Goal: Task Accomplishment & Management: Complete application form

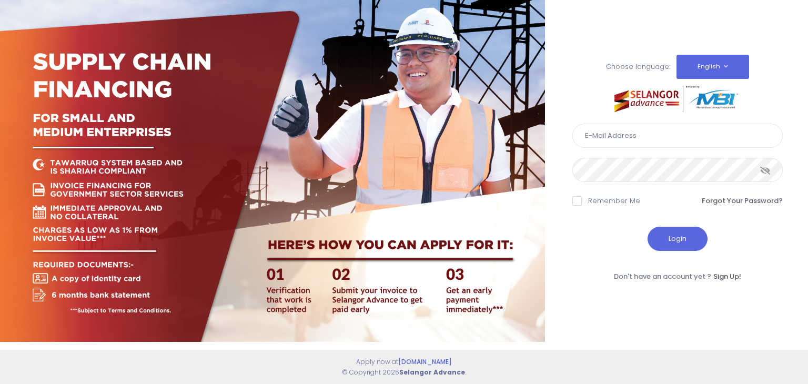
click at [600, 145] on input "text" at bounding box center [677, 136] width 210 height 24
click at [633, 142] on input "text" at bounding box center [677, 136] width 210 height 24
type input "shakeyla@kdebwm.com"
click at [767, 170] on icon at bounding box center [765, 170] width 11 height 0
click at [674, 243] on button "Login" at bounding box center [678, 239] width 60 height 24
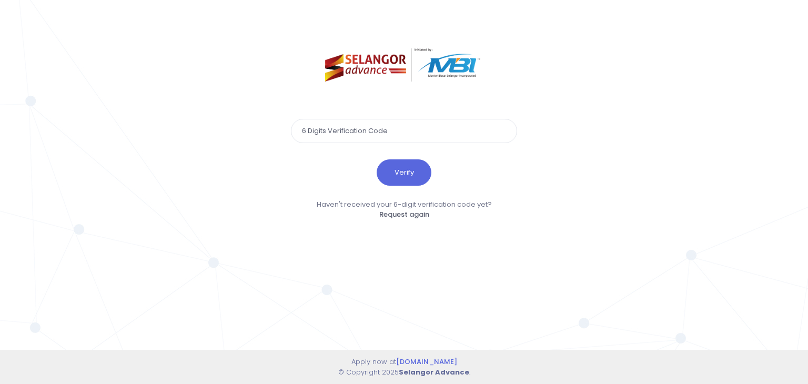
click at [354, 133] on input "text" at bounding box center [404, 131] width 226 height 24
type input "847778"
click at [414, 169] on button "Verify" at bounding box center [404, 172] width 55 height 26
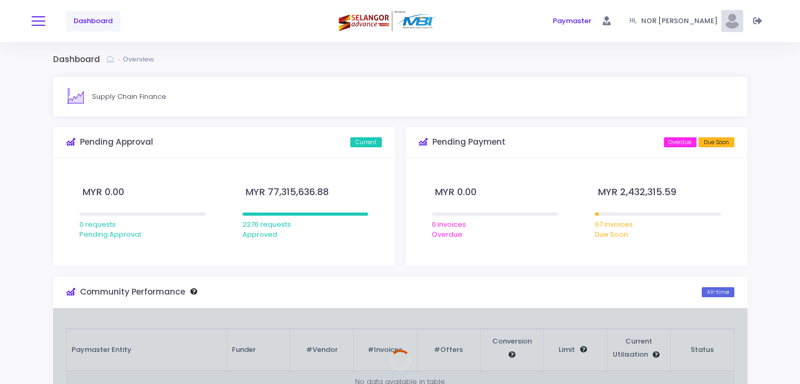
click at [37, 21] on span at bounding box center [39, 21] width 14 height 1
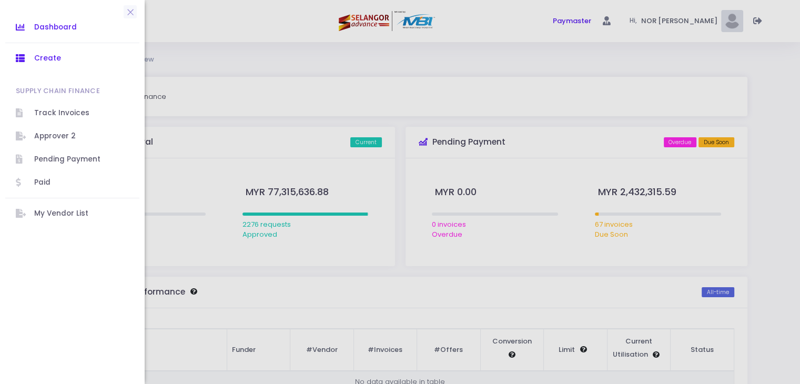
click at [66, 57] on span "Create" at bounding box center [81, 59] width 95 height 14
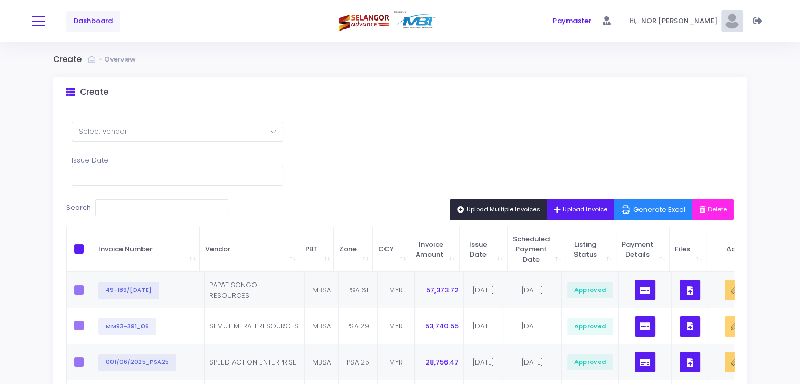
click at [38, 26] on button at bounding box center [39, 21] width 14 height 14
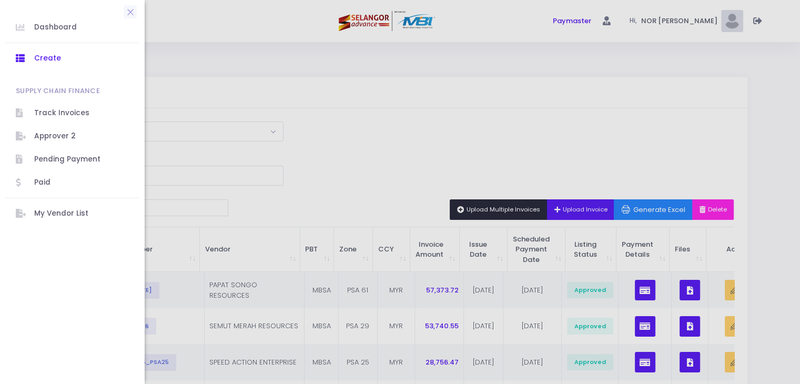
click at [332, 164] on div at bounding box center [400, 192] width 800 height 384
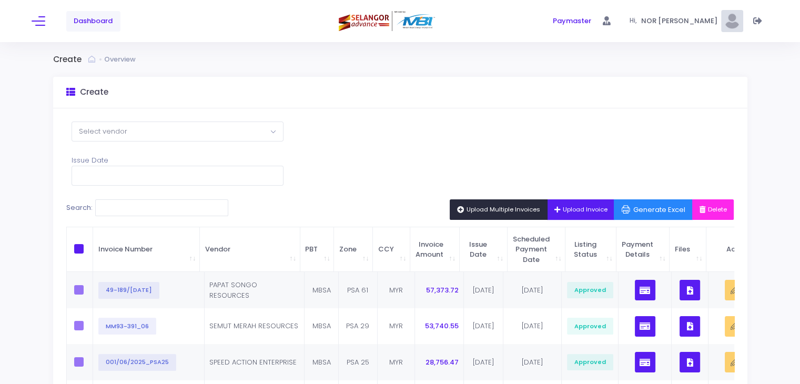
click at [517, 208] on span "Upload Multiple Invoices" at bounding box center [498, 209] width 83 height 8
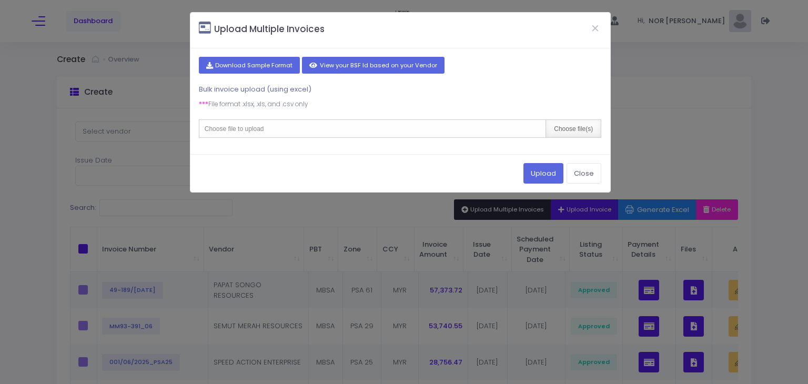
click at [568, 129] on div "Choose file(s)" at bounding box center [573, 128] width 55 height 17
click at [599, 31] on button "Close" at bounding box center [595, 27] width 26 height 27
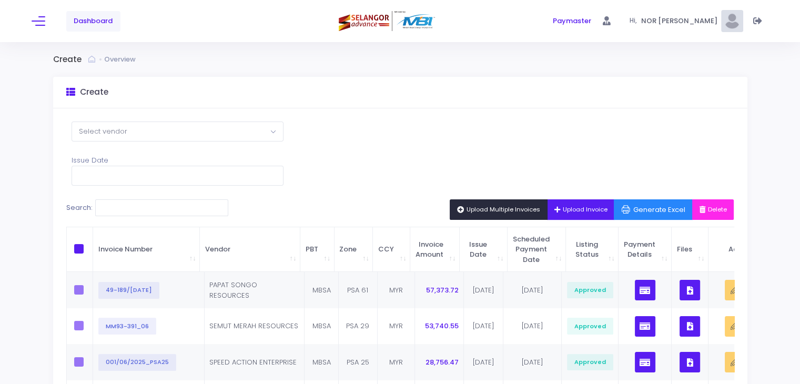
click at [491, 210] on span "Upload Multiple Invoices" at bounding box center [498, 209] width 83 height 8
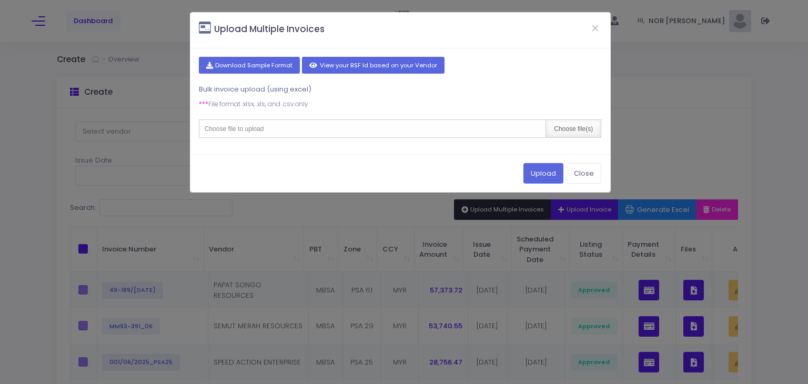
click at [570, 120] on div "Choose file(s)" at bounding box center [573, 128] width 55 height 17
type input "C:\fakepath\2. PORTAL JUNE'25.csv"
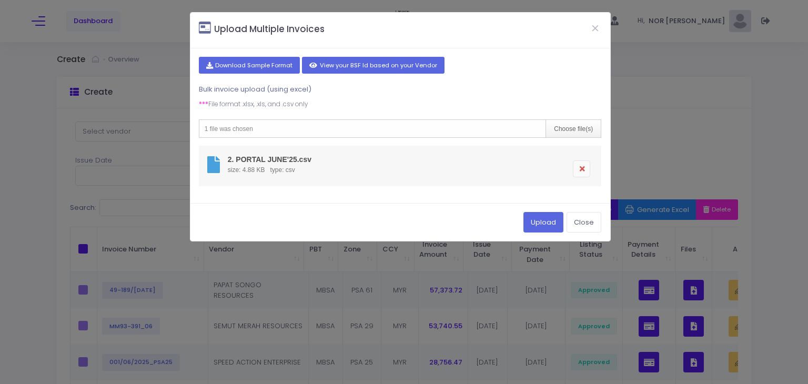
click at [584, 169] on link at bounding box center [581, 168] width 17 height 17
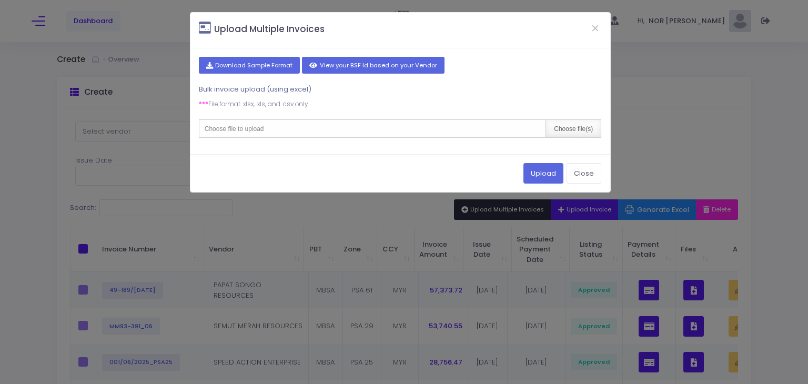
click at [597, 128] on div "Choose file(s)" at bounding box center [573, 128] width 55 height 17
type input "C:\fakepath\2. PORTAL JULY'25.csv"
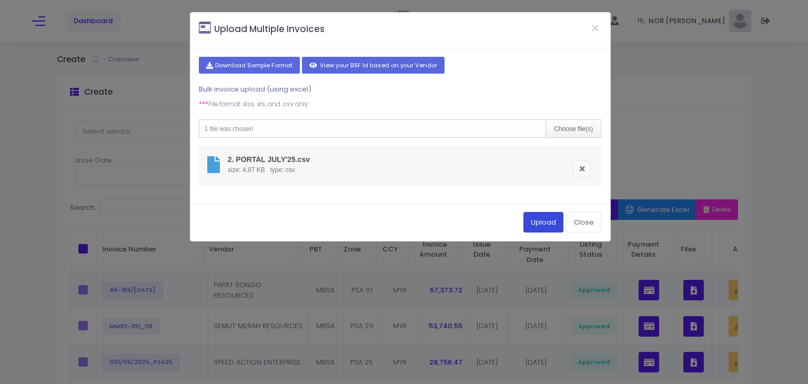
click at [547, 221] on button "Upload" at bounding box center [543, 222] width 40 height 20
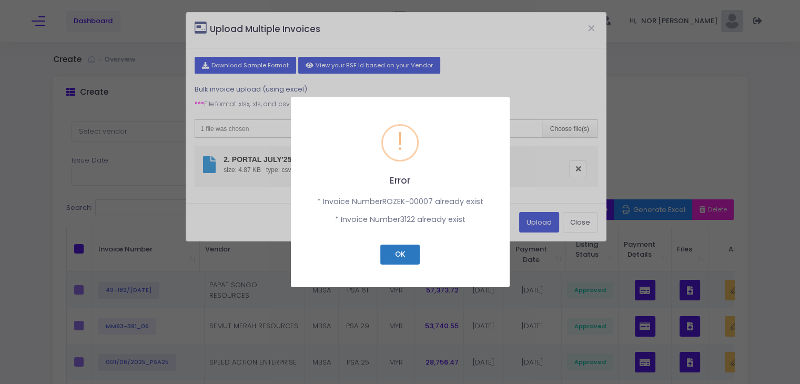
click at [408, 255] on button "OK" at bounding box center [399, 255] width 39 height 20
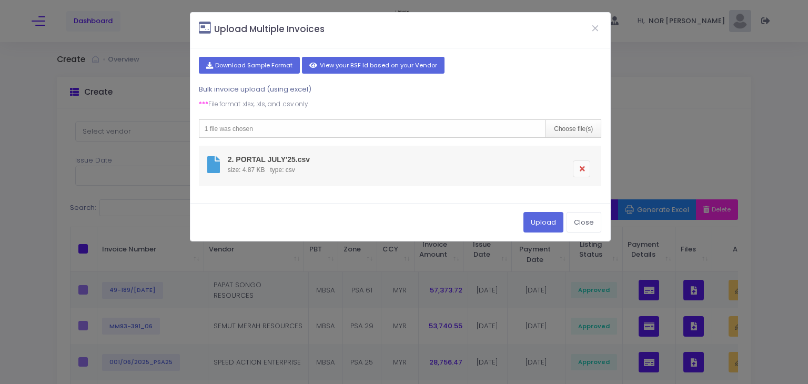
click at [584, 167] on link at bounding box center [581, 168] width 17 height 17
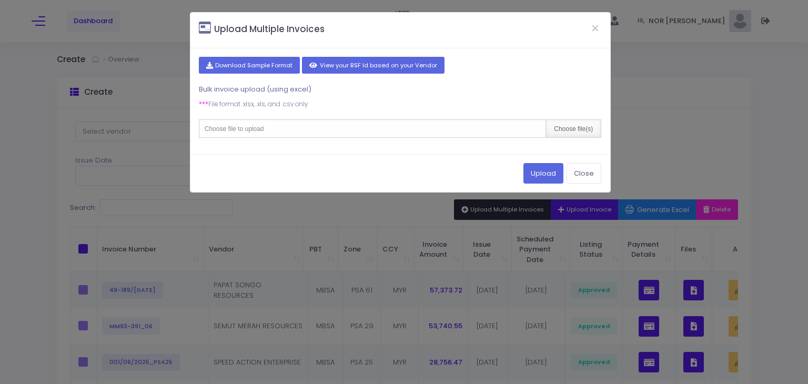
click at [579, 133] on div "Choose file(s)" at bounding box center [573, 128] width 55 height 17
type input "C:\fakepath\2. PORTAL JULY'25.csv"
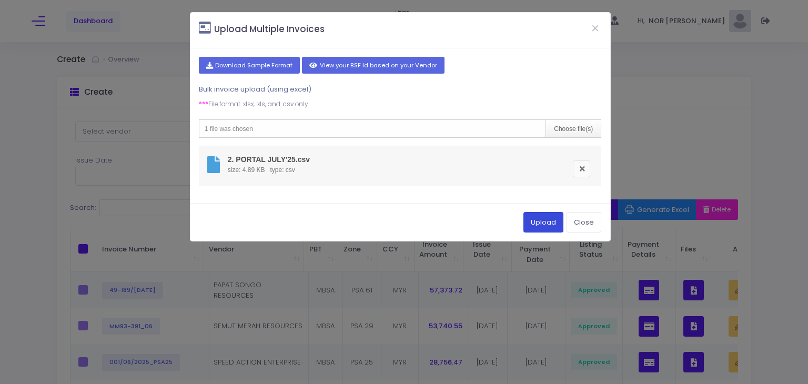
click at [553, 223] on button "Upload" at bounding box center [543, 222] width 40 height 20
click at [582, 170] on link at bounding box center [581, 168] width 17 height 17
click at [581, 164] on link at bounding box center [581, 168] width 17 height 17
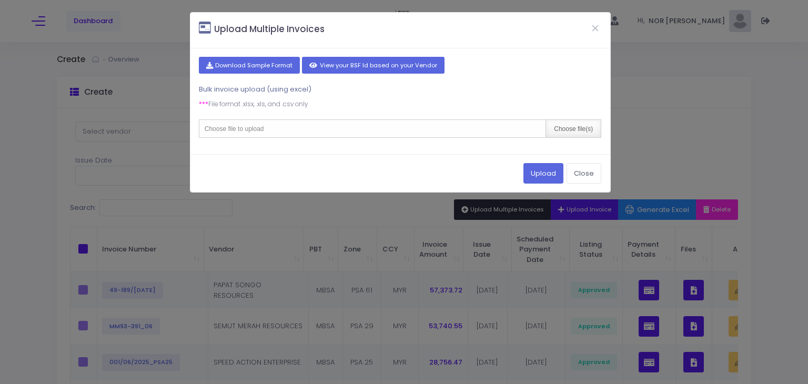
click at [563, 128] on div "Choose file(s)" at bounding box center [573, 128] width 55 height 17
type input "C:\fakepath\2. PORTAL JULY'25.csv"
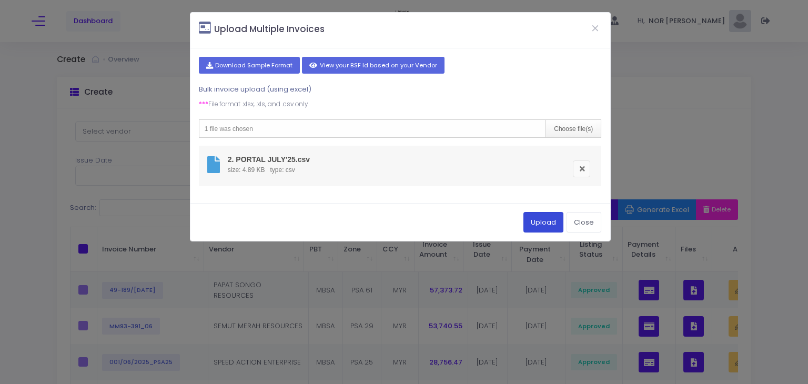
click at [549, 224] on button "Upload" at bounding box center [543, 222] width 40 height 20
click at [546, 219] on button "Upload" at bounding box center [543, 222] width 40 height 20
click at [599, 29] on button "Close" at bounding box center [595, 27] width 26 height 27
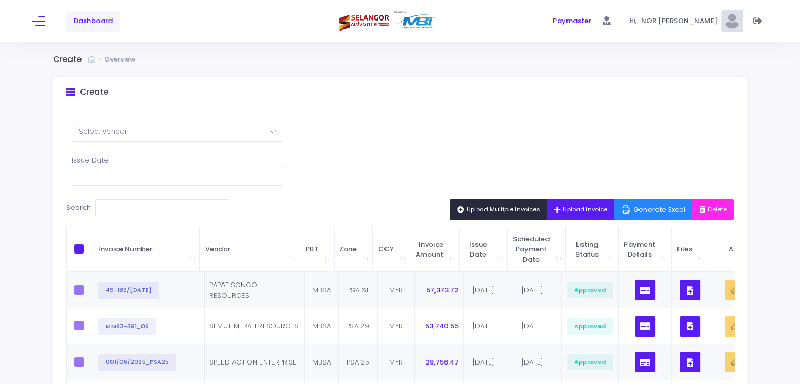
click at [93, 21] on span "Dashboard" at bounding box center [93, 21] width 39 height 11
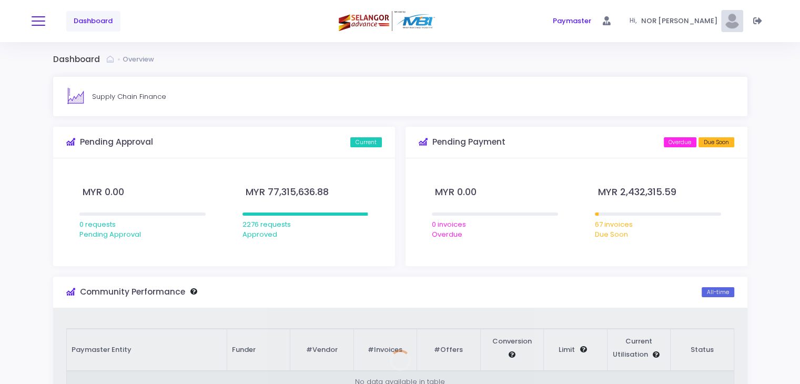
click at [37, 21] on span at bounding box center [39, 21] width 14 height 1
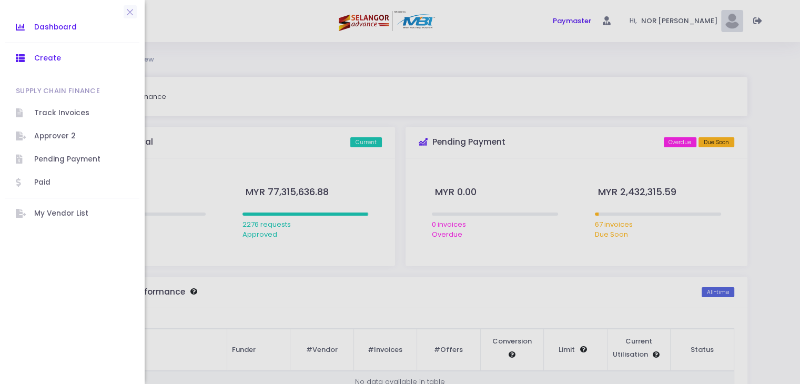
click at [57, 64] on span "Create" at bounding box center [81, 59] width 95 height 14
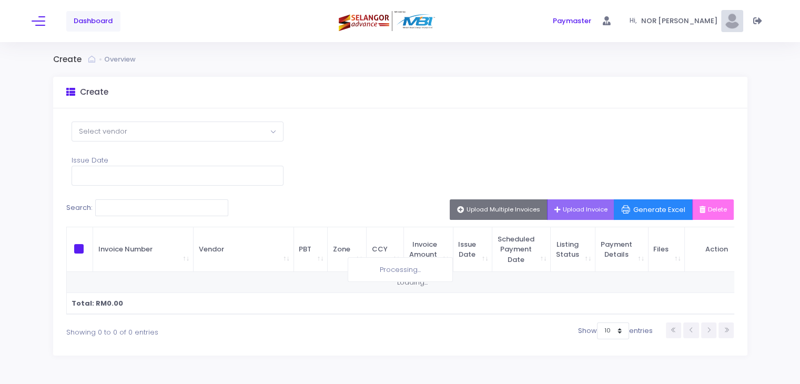
click at [193, 135] on span "Select vendor" at bounding box center [177, 131] width 211 height 19
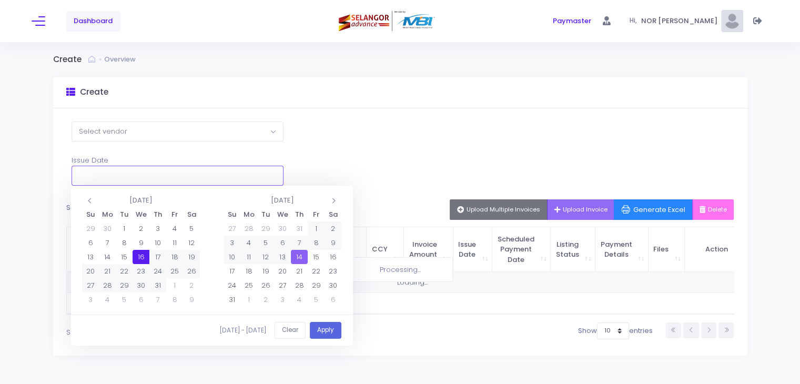
click at [169, 180] on input "text" at bounding box center [178, 176] width 212 height 20
click at [322, 330] on button "Apply" at bounding box center [326, 330] width 32 height 17
type input "[DATE] - [DATE]"
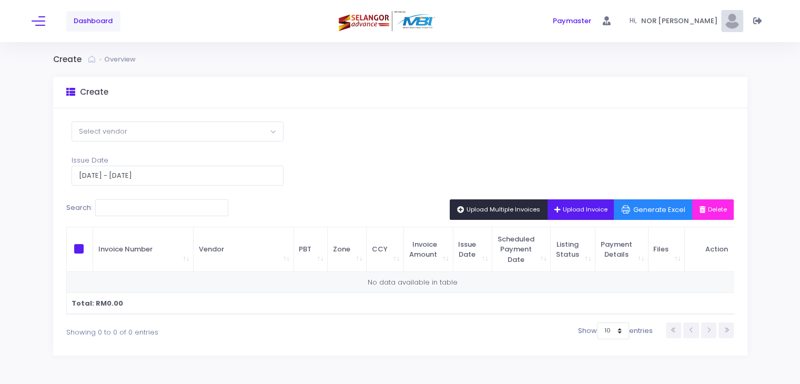
click at [469, 211] on span "Upload Multiple Invoices" at bounding box center [498, 209] width 83 height 8
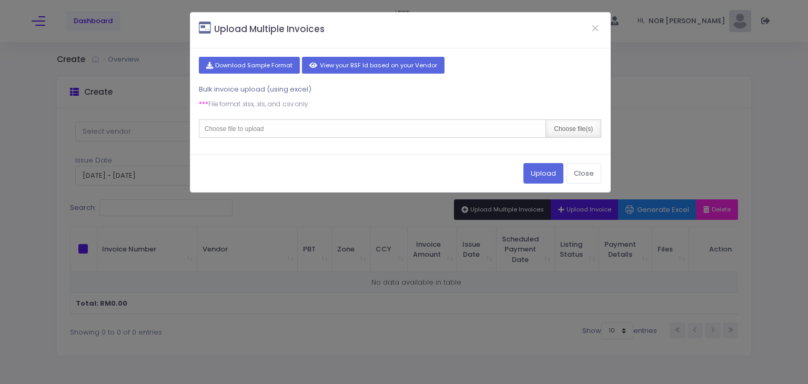
click at [579, 131] on div "Choose file(s)" at bounding box center [573, 128] width 55 height 17
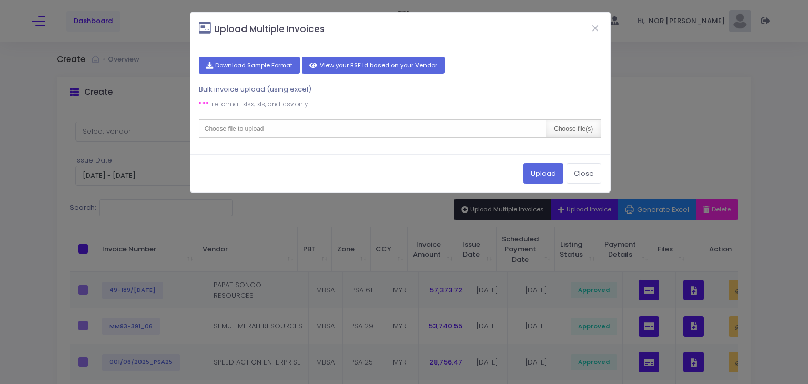
type input "C:\fakepath\2. PORTAL JULY'25.csv"
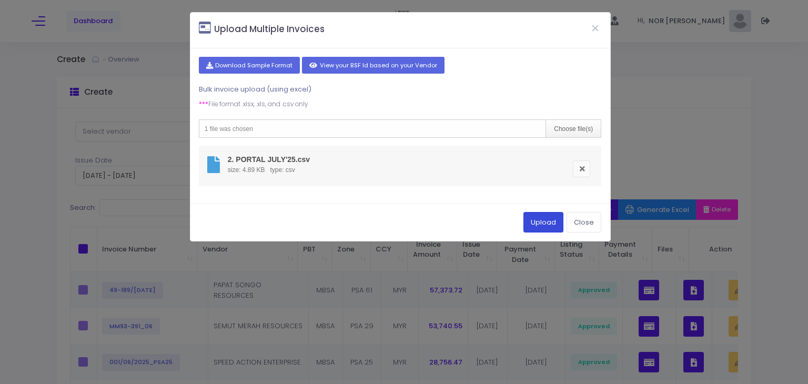
click at [551, 226] on button "Upload" at bounding box center [543, 222] width 40 height 20
click at [585, 164] on link at bounding box center [581, 168] width 17 height 17
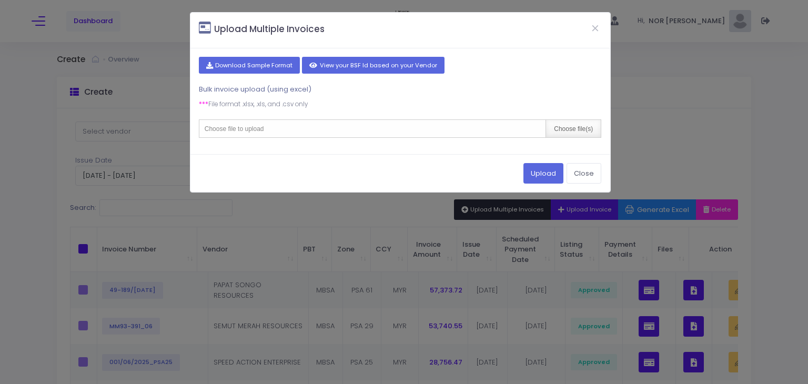
click at [567, 126] on div "Choose file(s)" at bounding box center [573, 128] width 55 height 17
type input "C:\fakepath\2. PORTAL [DATE] (1).csv"
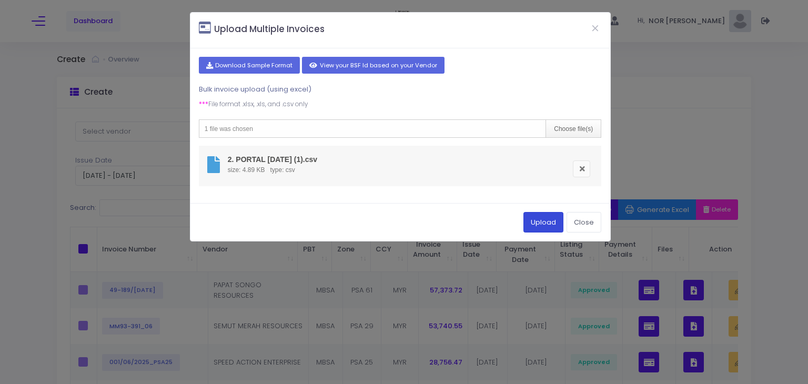
click at [540, 218] on button "Upload" at bounding box center [543, 222] width 40 height 20
click at [596, 33] on button "Close" at bounding box center [595, 27] width 26 height 27
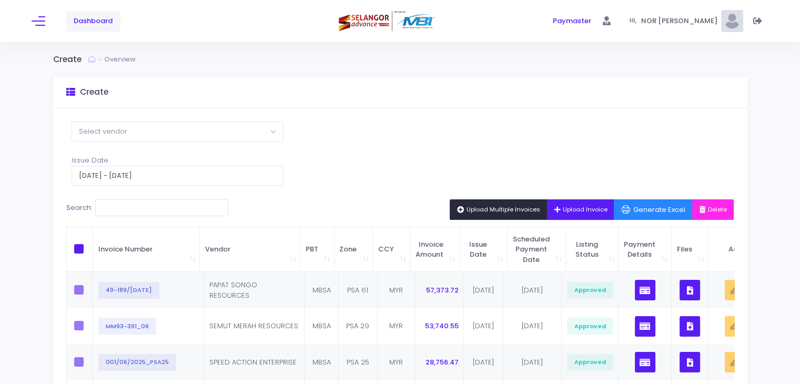
click at [39, 21] on span at bounding box center [39, 21] width 14 height 1
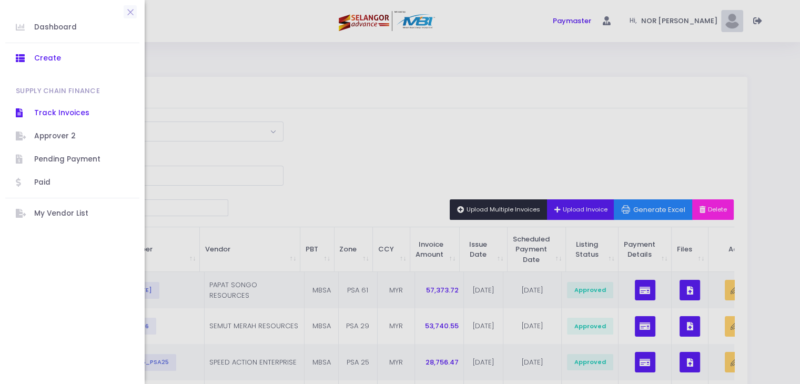
click at [62, 116] on span "Track Invoices" at bounding box center [81, 113] width 95 height 14
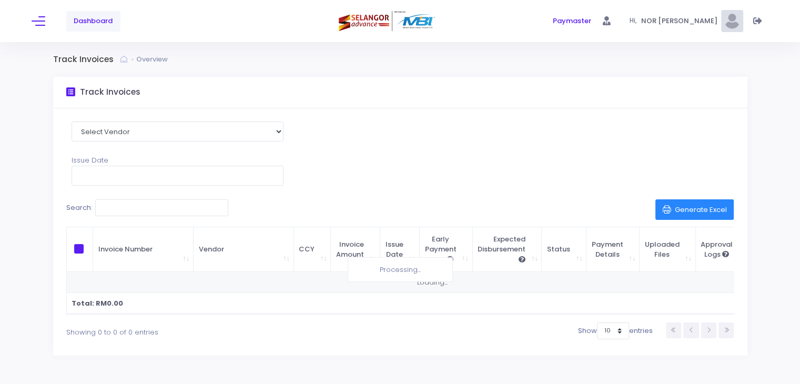
click at [44, 21] on span at bounding box center [39, 21] width 14 height 1
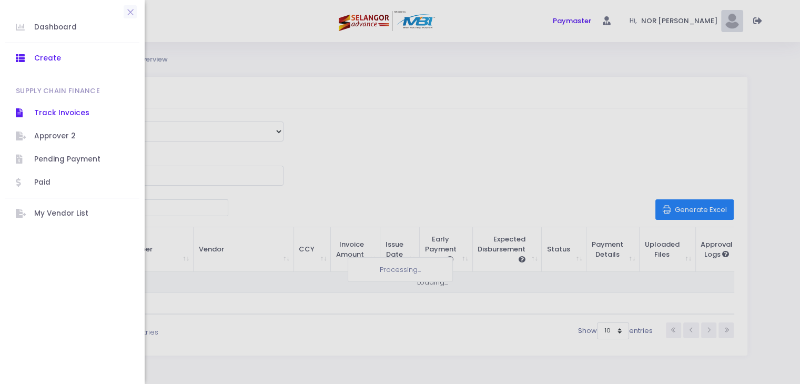
click at [51, 57] on span "Create" at bounding box center [81, 59] width 95 height 14
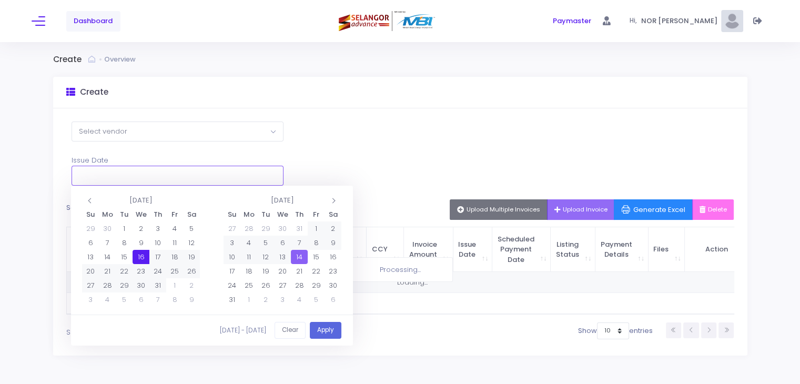
click at [248, 174] on input "text" at bounding box center [178, 176] width 212 height 20
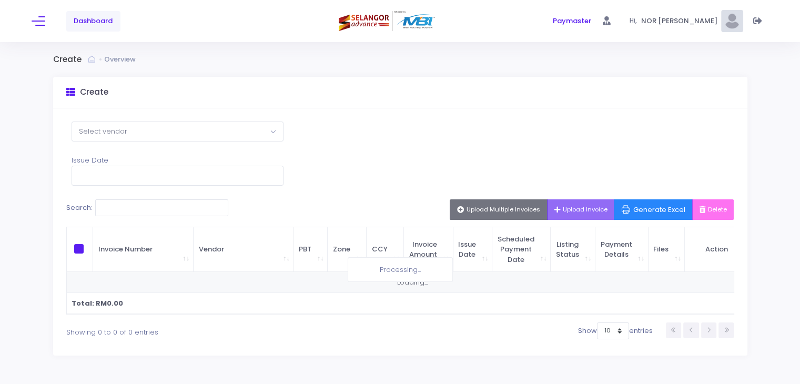
click at [374, 142] on div "Select Vendor Purun [PERSON_NAME] Sdn Bhd AZAMAHIR SDN BHD TRUCEPT SYNERGY RESO…" at bounding box center [400, 231] width 694 height 247
click at [566, 207] on span "Upload Invoice" at bounding box center [581, 209] width 53 height 8
click at [508, 207] on span "Upload Multiple Invoices" at bounding box center [498, 209] width 83 height 8
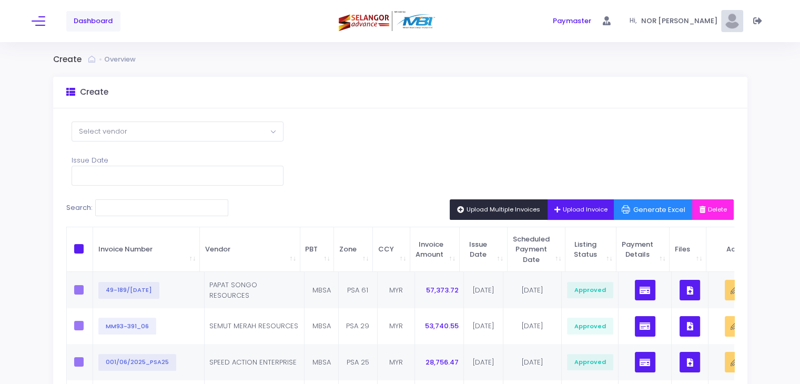
click at [496, 211] on span "Upload Multiple Invoices" at bounding box center [498, 209] width 83 height 8
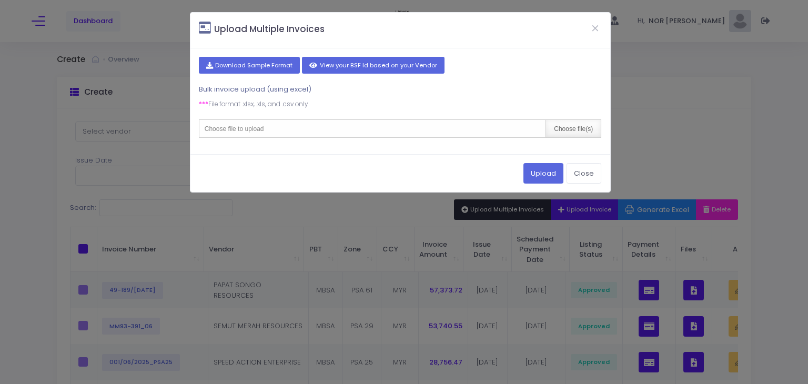
click at [577, 127] on div "Choose file(s)" at bounding box center [573, 128] width 55 height 17
type input "C:\fakepath\2. PORTAL JULY'25 (1).xlsx"
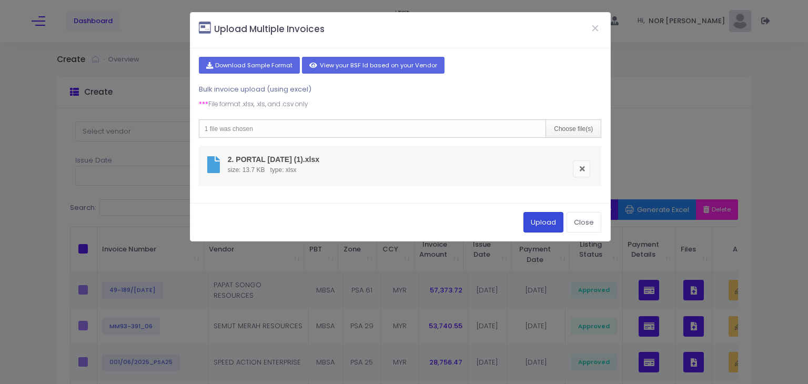
click at [554, 221] on button "Upload" at bounding box center [543, 222] width 40 height 20
click at [579, 168] on link at bounding box center [581, 168] width 17 height 17
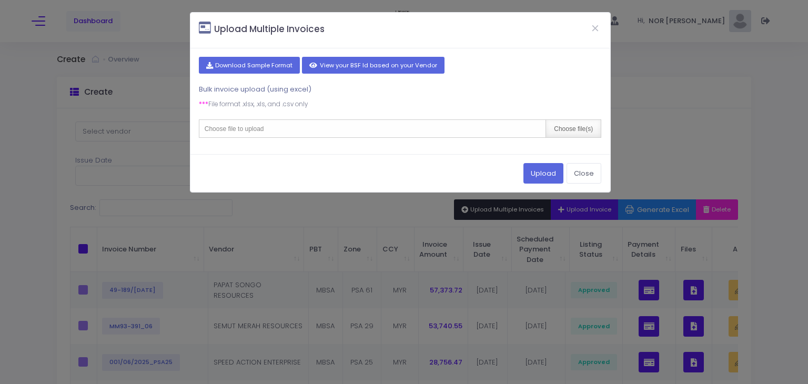
click at [572, 124] on div "Choose file(s)" at bounding box center [573, 128] width 55 height 17
type input "C:\fakepath\2. PORTAL JULY'25 (1) - Copy.csv"
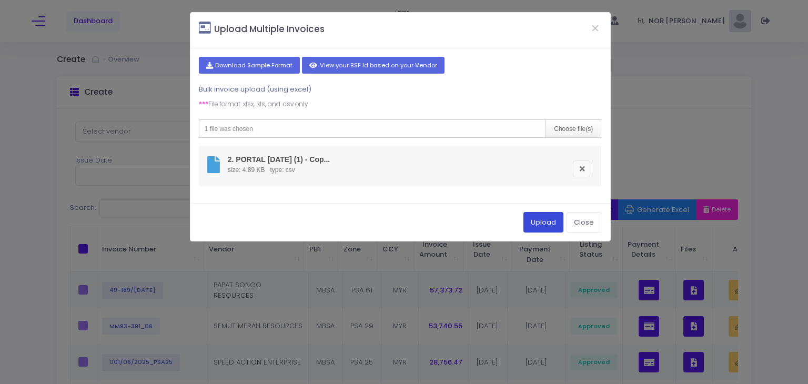
click at [551, 223] on button "Upload" at bounding box center [543, 222] width 40 height 20
click at [471, 159] on li "2. PORTAL JULY'25 (1) - Cop... size: 4.89 KB type: csv" at bounding box center [400, 166] width 403 height 41
click at [581, 169] on link at bounding box center [581, 168] width 17 height 17
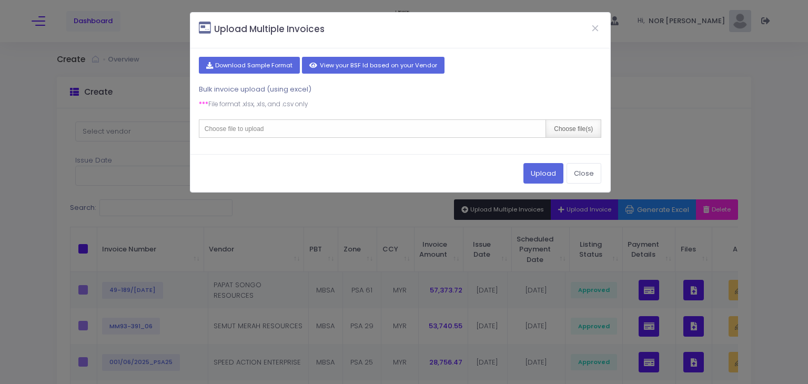
click at [581, 131] on div "Choose file(s)" at bounding box center [573, 128] width 55 height 17
type input "C:\fakepath\2. PORTAL [DATE] (1).csv"
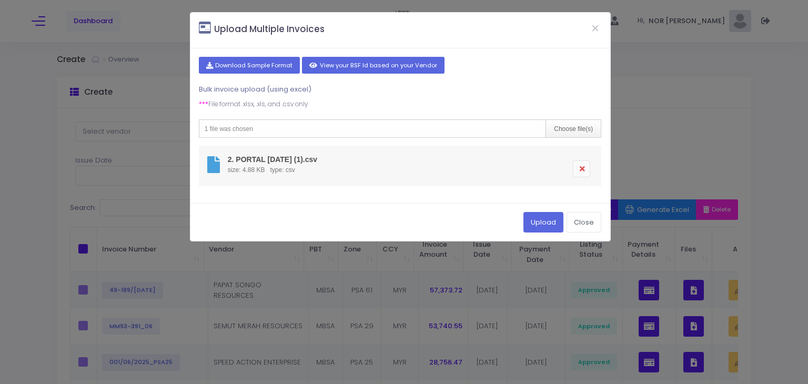
click at [583, 167] on link at bounding box center [581, 168] width 17 height 17
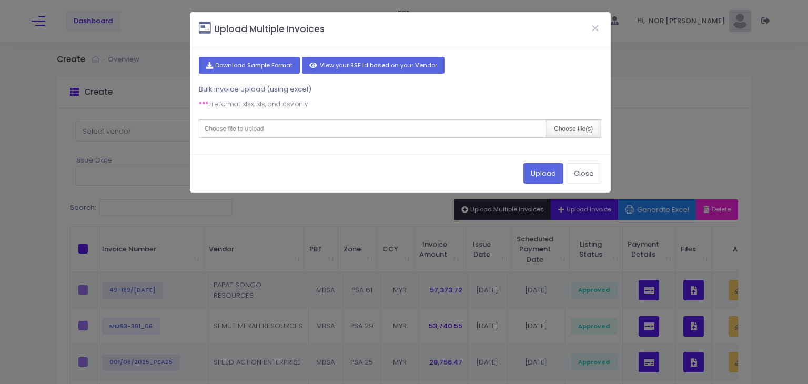
click at [558, 125] on div "Choose file(s)" at bounding box center [573, 128] width 55 height 17
click at [557, 120] on div "Choose file(s)" at bounding box center [573, 128] width 55 height 17
type input "C:\fakepath\2. PORTAL [DATE] (1).csv"
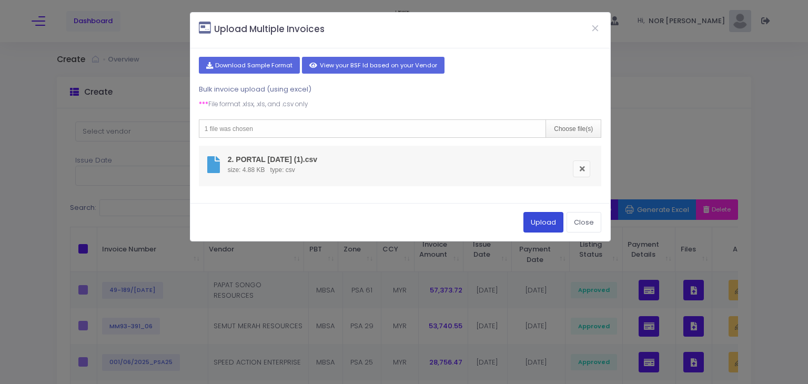
click at [545, 223] on button "Upload" at bounding box center [543, 222] width 40 height 20
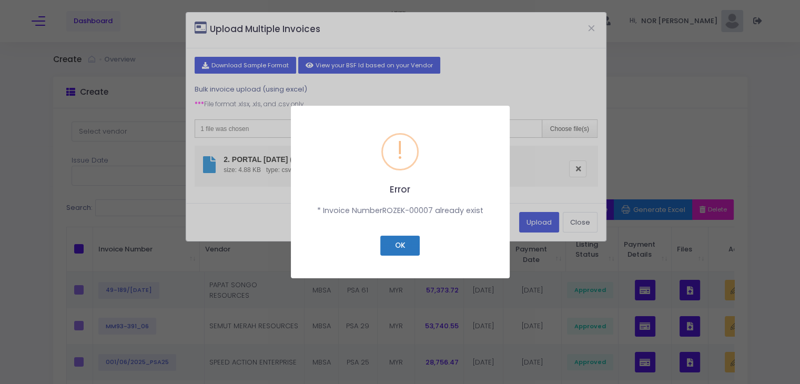
click at [400, 243] on button "OK" at bounding box center [399, 246] width 39 height 20
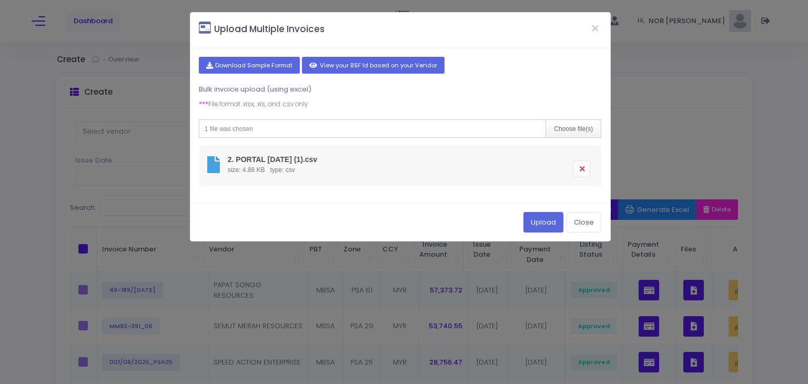
click at [584, 168] on link at bounding box center [581, 168] width 17 height 17
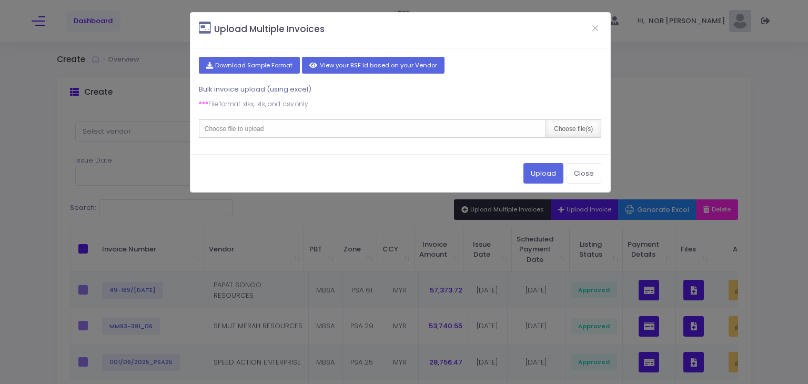
click at [572, 132] on div "Choose file(s)" at bounding box center [573, 128] width 55 height 17
type input "C:\fakepath\2. PORTAL [DATE] (1).csv"
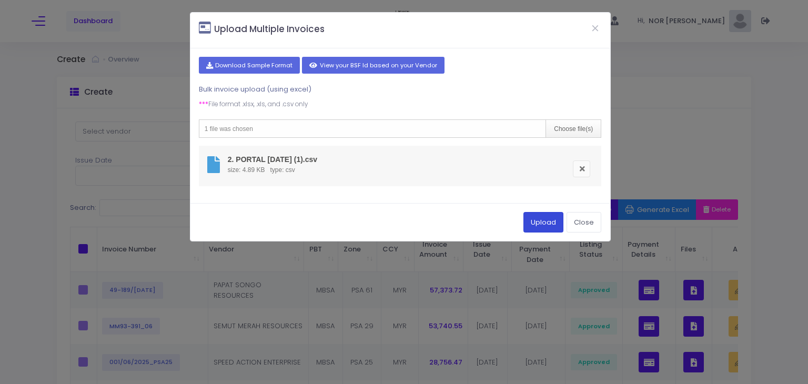
click at [539, 221] on button "Upload" at bounding box center [543, 222] width 40 height 20
click at [587, 216] on button "Close" at bounding box center [584, 222] width 35 height 20
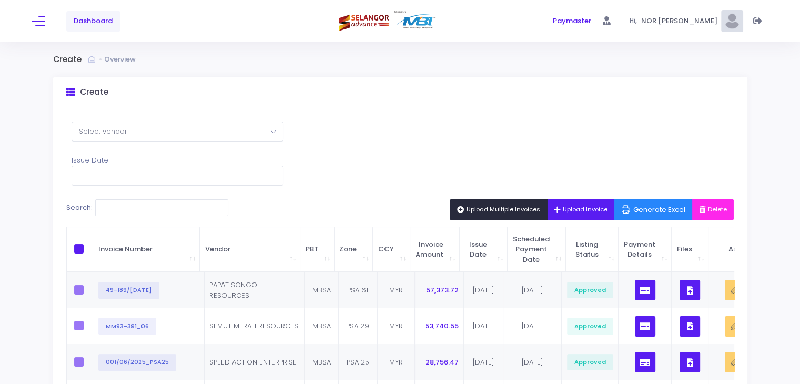
click at [496, 209] on span "Upload Multiple Invoices" at bounding box center [498, 209] width 83 height 8
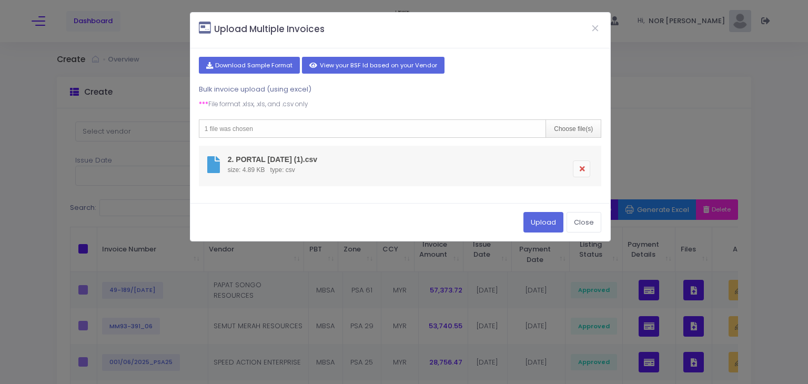
click at [583, 166] on link at bounding box center [581, 168] width 17 height 17
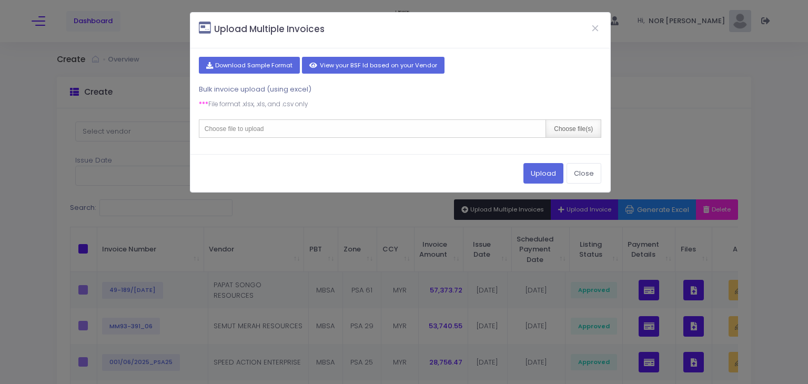
click at [558, 131] on div "Choose file(s)" at bounding box center [573, 128] width 55 height 17
type input "C:\fakepath\2. PORTAL JULY'25 (2).csv"
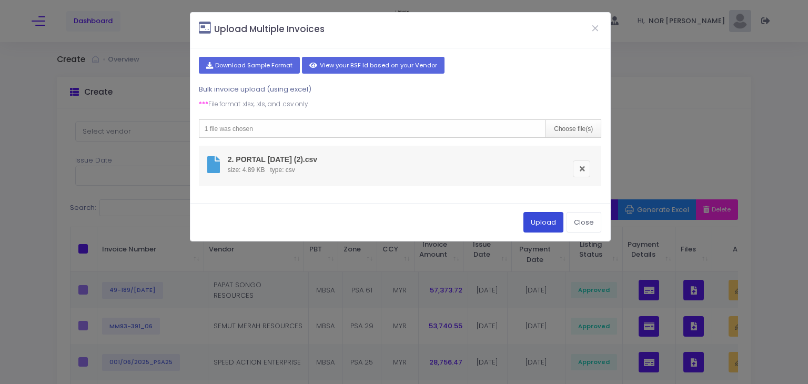
click at [543, 219] on button "Upload" at bounding box center [543, 222] width 40 height 20
click at [583, 171] on link at bounding box center [581, 168] width 17 height 17
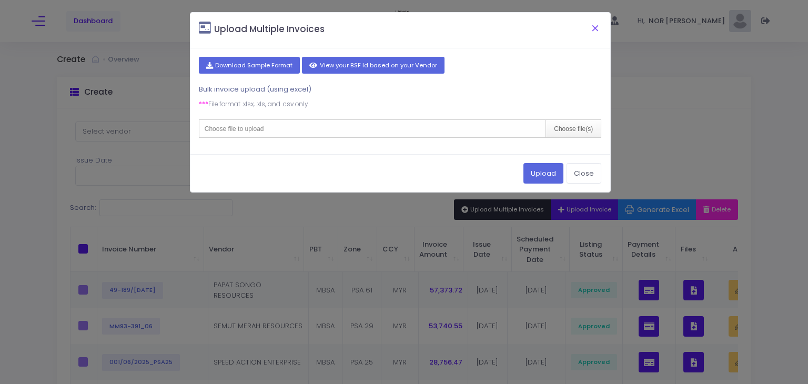
click at [597, 33] on button "Close" at bounding box center [595, 27] width 26 height 27
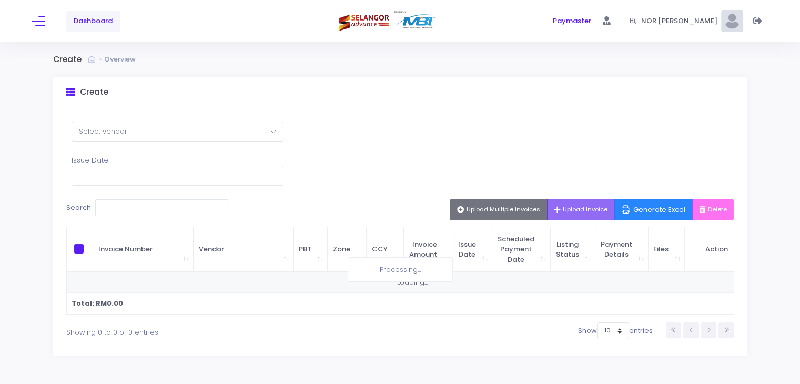
click at [560, 206] on span "Upload Invoice" at bounding box center [581, 209] width 53 height 8
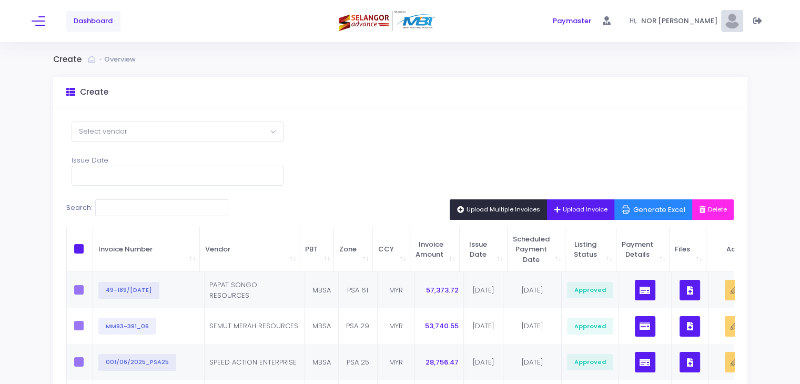
click at [577, 209] on span "Upload Invoice" at bounding box center [581, 209] width 53 height 8
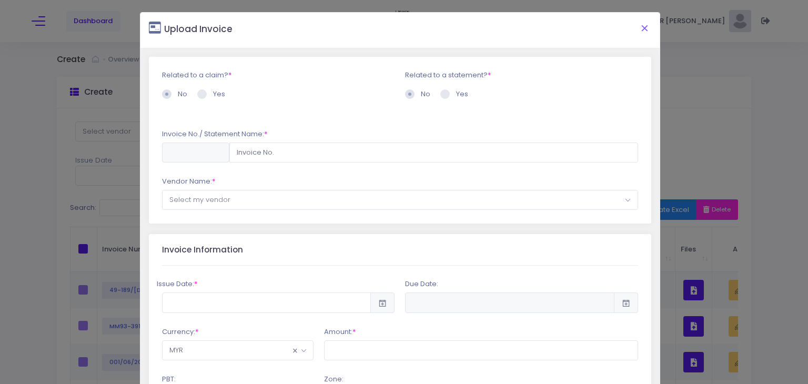
click at [638, 24] on button "Close" at bounding box center [645, 27] width 26 height 27
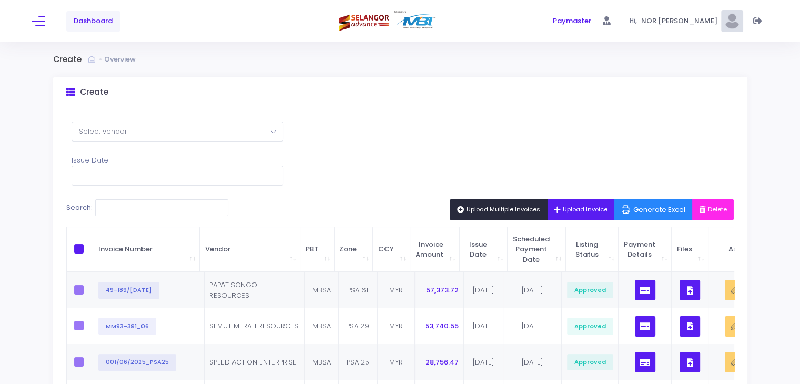
click at [490, 214] on button "Upload Multiple Invoices" at bounding box center [499, 209] width 98 height 20
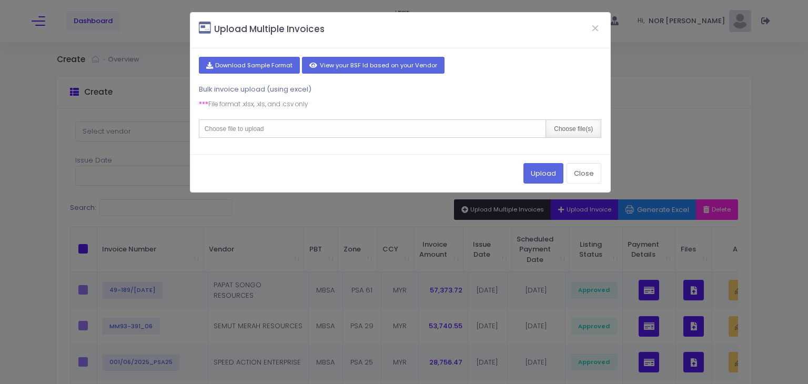
click at [581, 130] on div "Choose file(s)" at bounding box center [573, 128] width 55 height 17
click at [420, 64] on button "View your BSF Id based on your Vendor" at bounding box center [373, 65] width 143 height 17
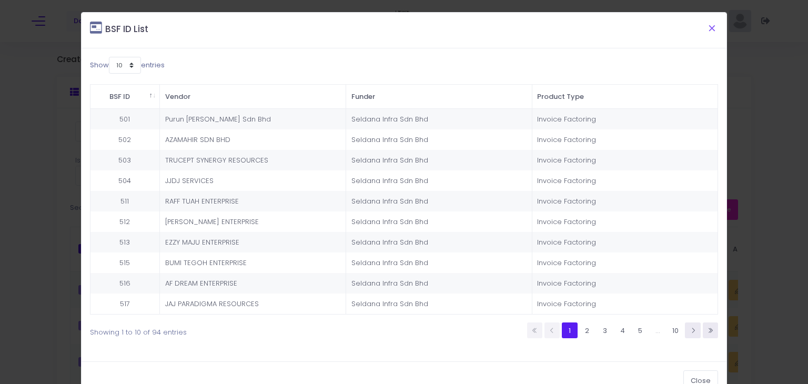
click at [705, 32] on button "Close" at bounding box center [712, 27] width 26 height 27
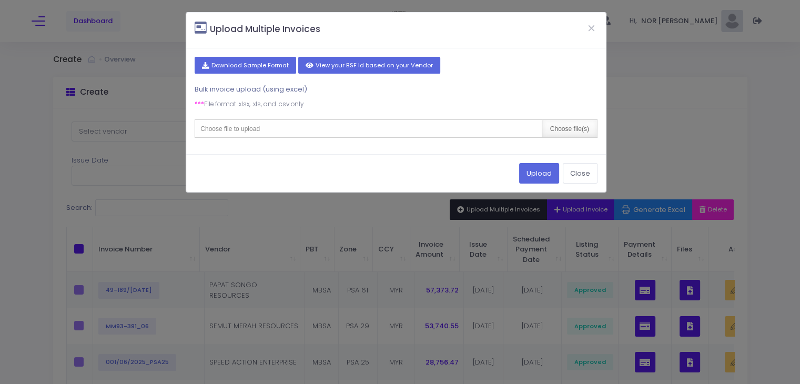
click at [564, 131] on div "Choose file(s)" at bounding box center [569, 128] width 55 height 17
type input "C:\fakepath\2. PORTAL [DATE] (1).csv"
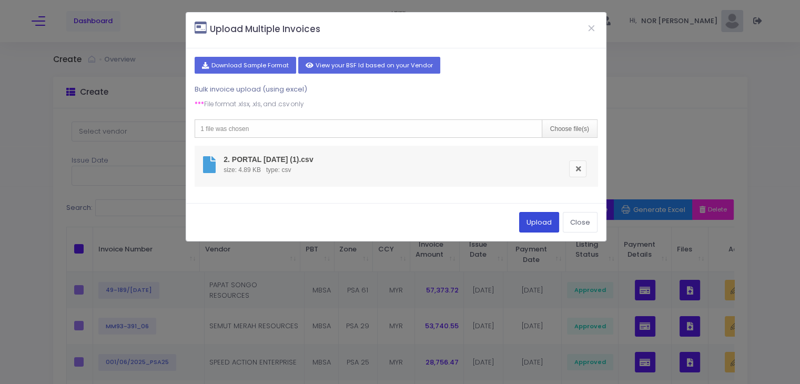
click at [548, 220] on button "Upload" at bounding box center [539, 222] width 40 height 20
click at [402, 66] on button "View your BSF Id based on your Vendor" at bounding box center [369, 65] width 143 height 17
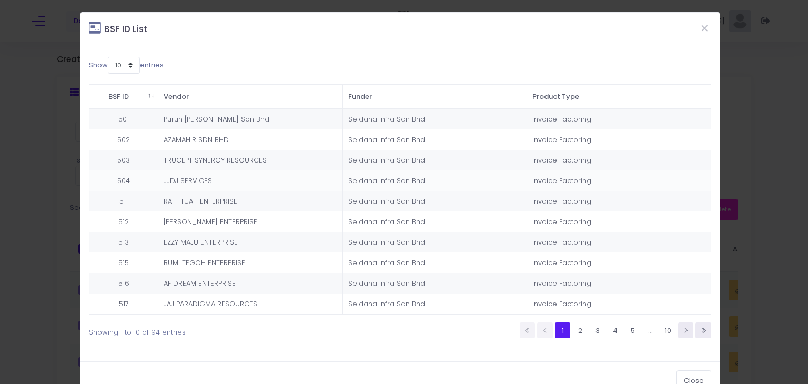
scroll to position [27, 0]
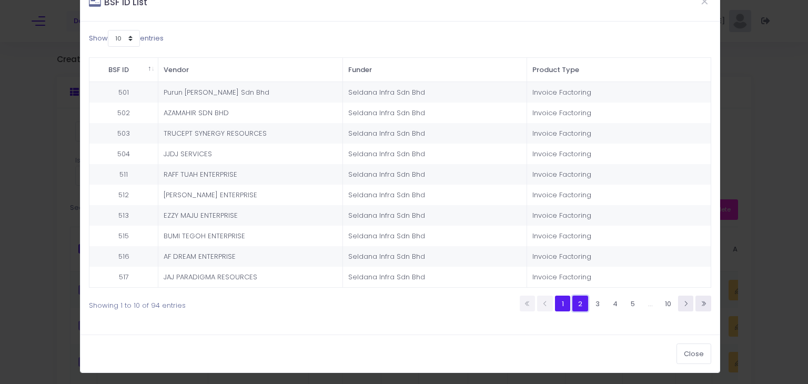
click at [575, 308] on link "2" at bounding box center [579, 303] width 15 height 15
click at [590, 300] on link "3" at bounding box center [597, 303] width 15 height 15
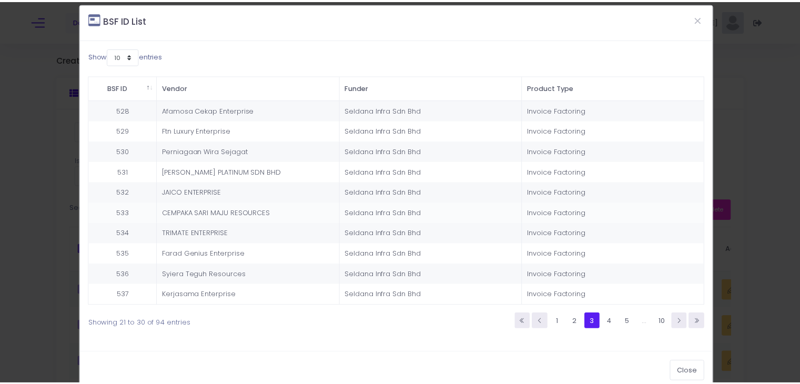
scroll to position [0, 0]
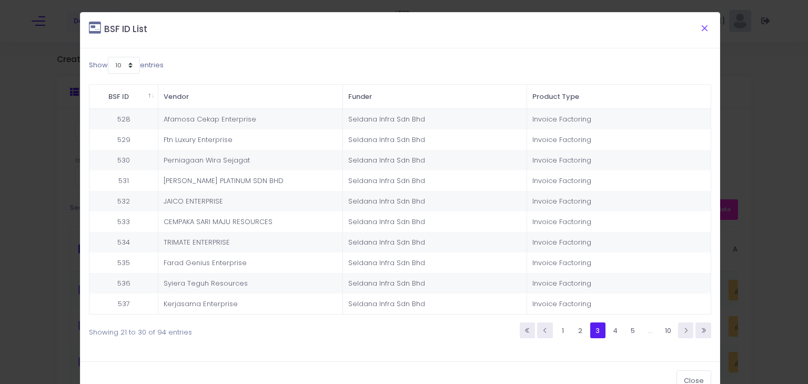
click at [702, 28] on button "Close" at bounding box center [705, 27] width 26 height 27
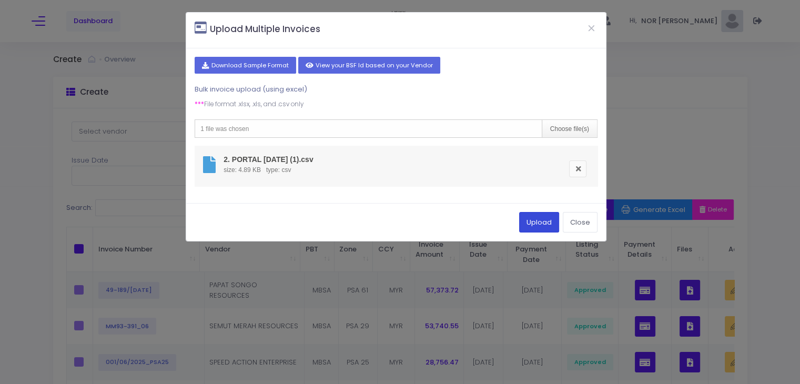
click at [531, 226] on button "Upload" at bounding box center [539, 222] width 40 height 20
click at [579, 219] on button "Close" at bounding box center [580, 222] width 35 height 20
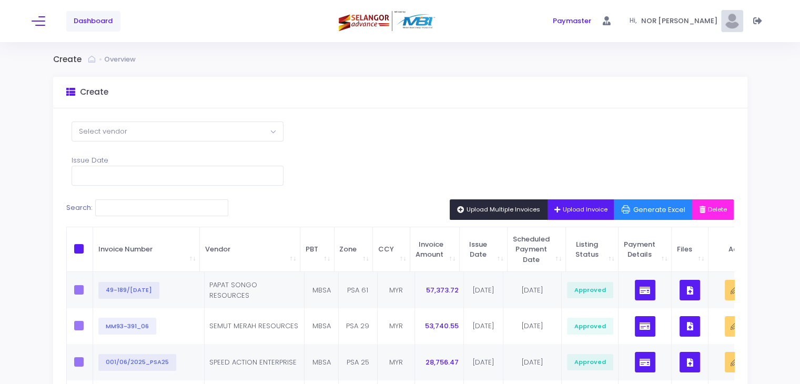
click at [473, 207] on span "Upload Multiple Invoices" at bounding box center [498, 209] width 83 height 8
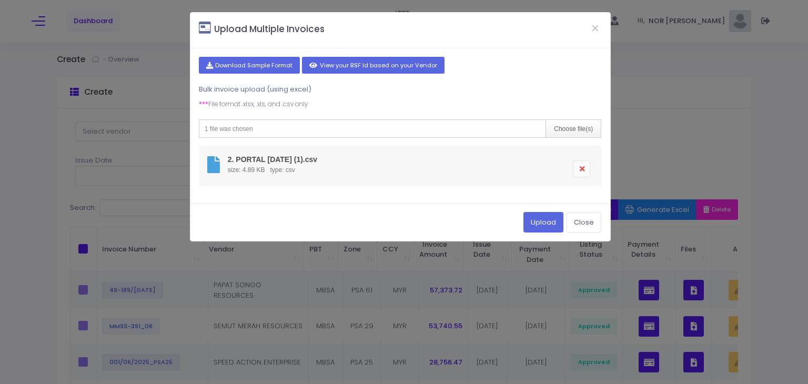
click at [580, 170] on link at bounding box center [581, 168] width 17 height 17
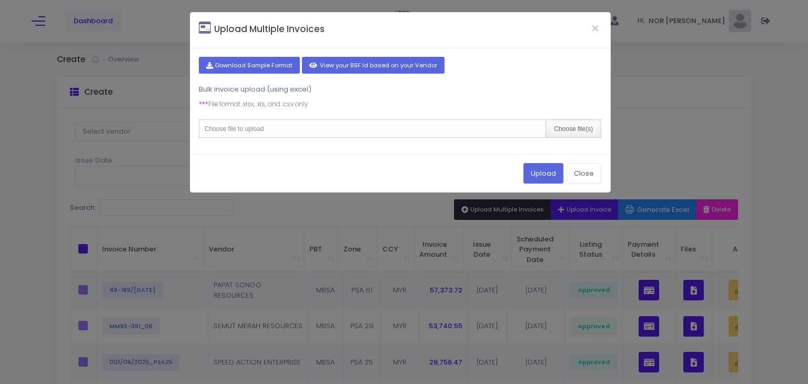
click at [572, 129] on div "Choose file(s)" at bounding box center [573, 128] width 55 height 17
type input "C:\fakepath\2. PORTAL [DATE] LATEST.csv"
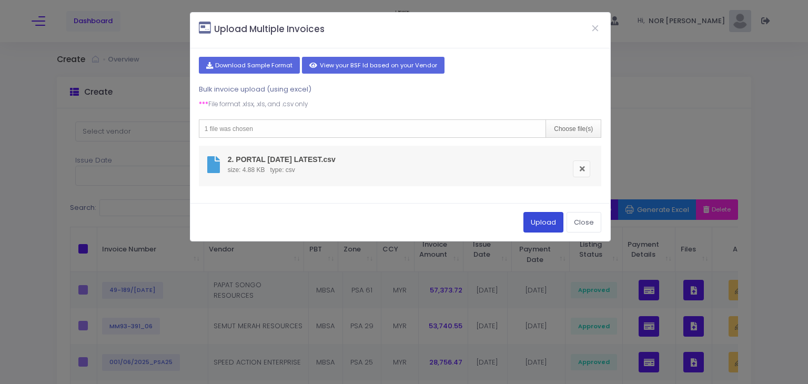
click at [548, 216] on button "Upload" at bounding box center [543, 222] width 40 height 20
click at [582, 168] on link at bounding box center [581, 168] width 17 height 17
click at [249, 62] on button "Download Sample Format" at bounding box center [250, 65] width 102 height 17
click at [585, 169] on link at bounding box center [581, 168] width 17 height 17
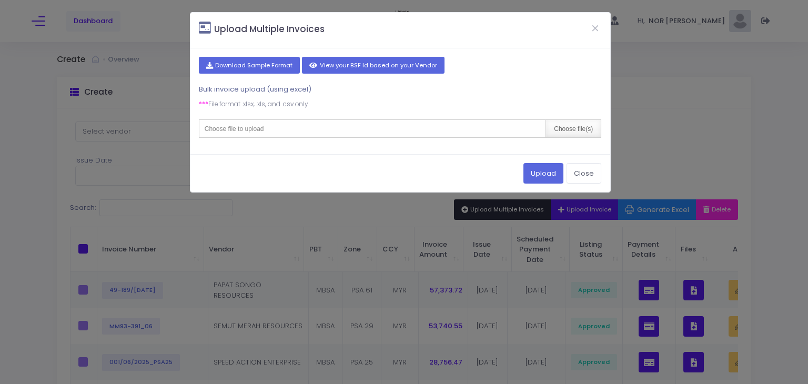
click at [565, 131] on div "Choose file(s)" at bounding box center [573, 128] width 55 height 17
type input "C:\fakepath\2. PORTAL [DATE] LATEST.csv"
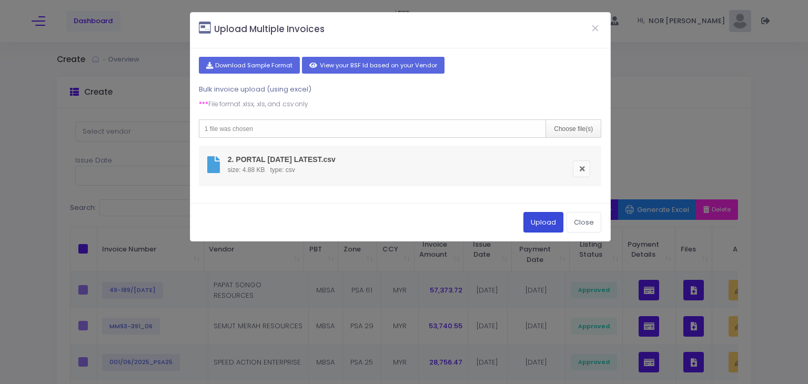
click at [533, 219] on button "Upload" at bounding box center [543, 222] width 40 height 20
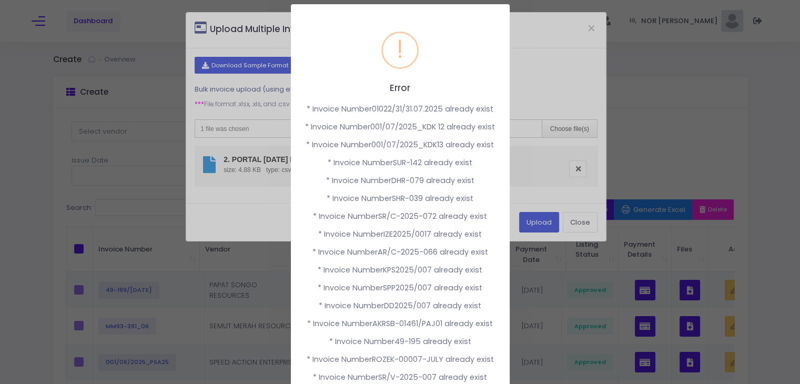
scroll to position [210, 0]
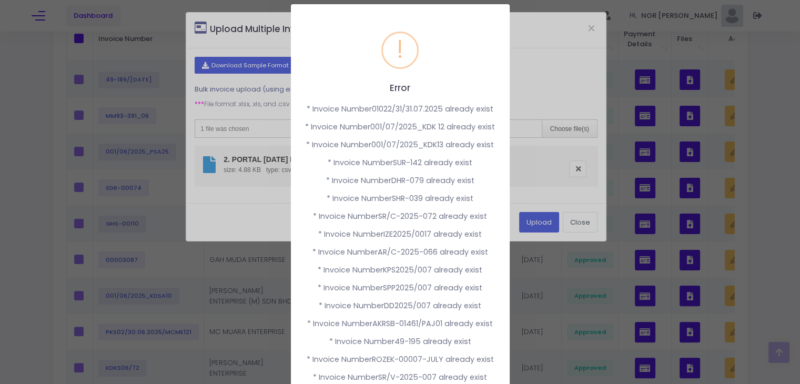
click at [537, 275] on div "Error × * Invoice Number01022/31/31.07.2025 already exist * Invoice Number001/0…" at bounding box center [400, 192] width 800 height 384
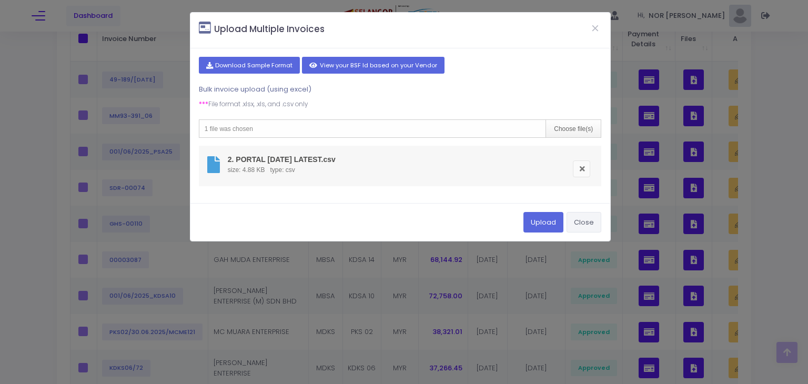
click at [585, 225] on button "Close" at bounding box center [584, 222] width 35 height 20
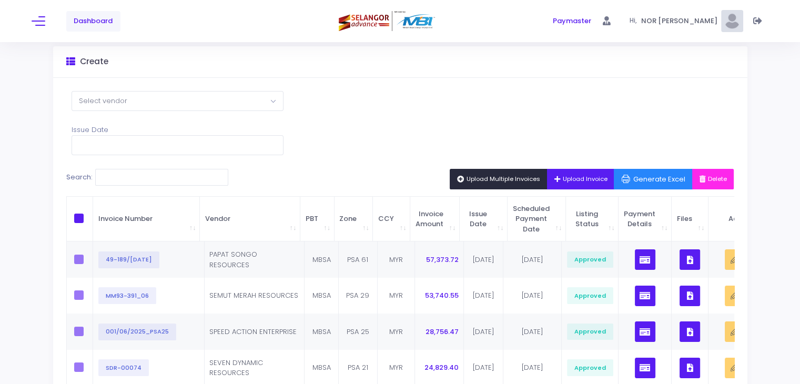
scroll to position [0, 0]
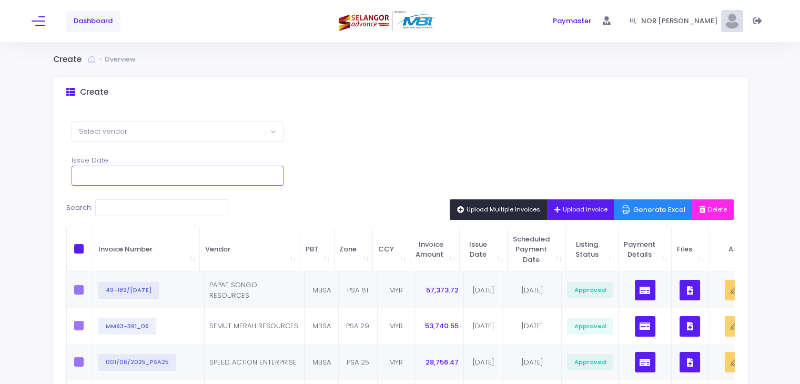
click at [228, 177] on input "text" at bounding box center [178, 176] width 212 height 20
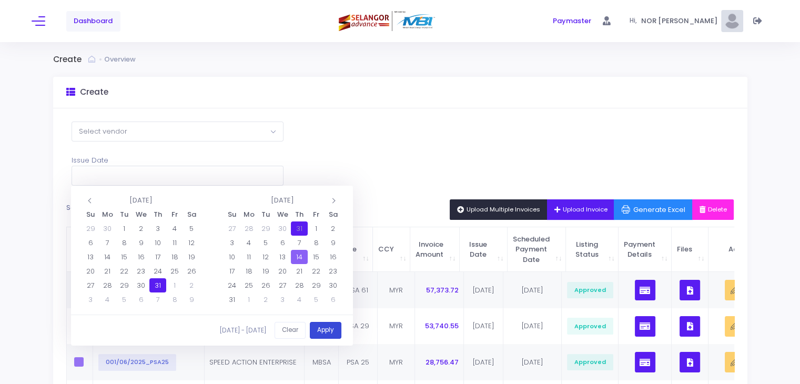
click at [324, 331] on button "Apply" at bounding box center [326, 330] width 32 height 17
type input "[DATE] - [DATE]"
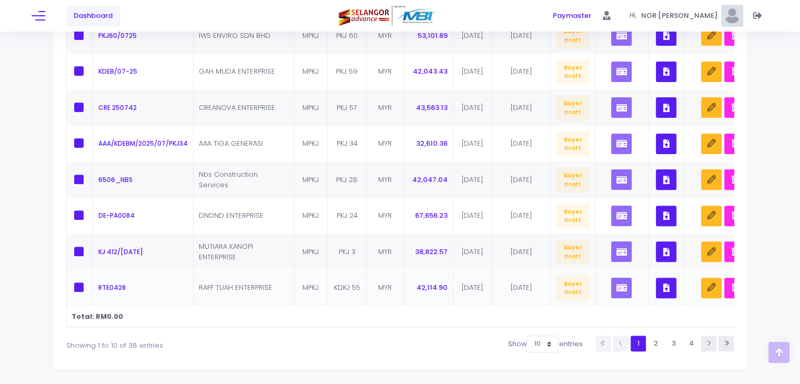
scroll to position [369, 0]
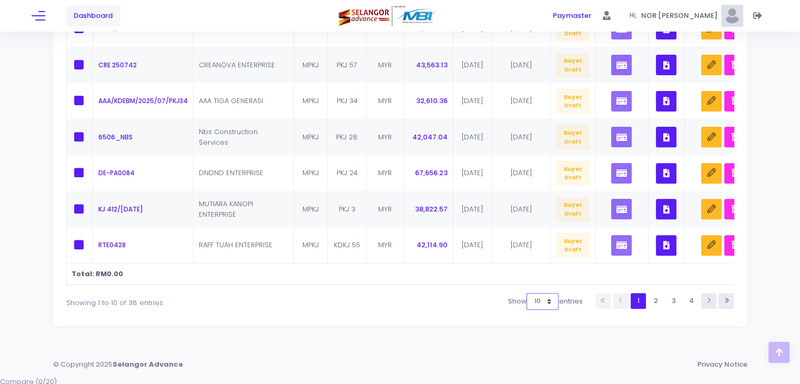
click at [548, 305] on select "10 25 50 100" at bounding box center [543, 301] width 32 height 17
select select "100"
click at [559, 310] on select "10 25 50 100" at bounding box center [543, 301] width 32 height 17
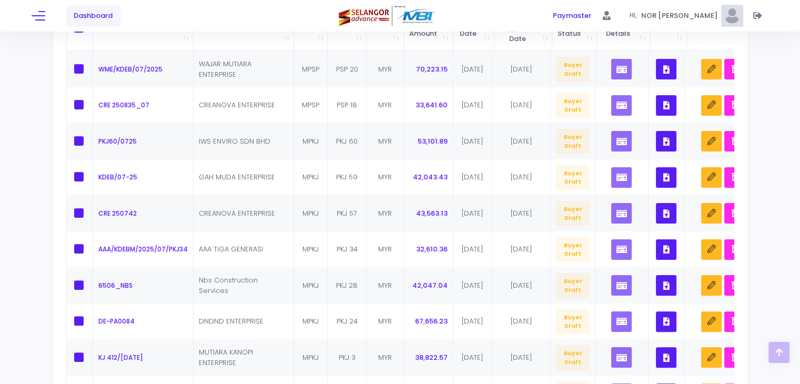
scroll to position [0, 0]
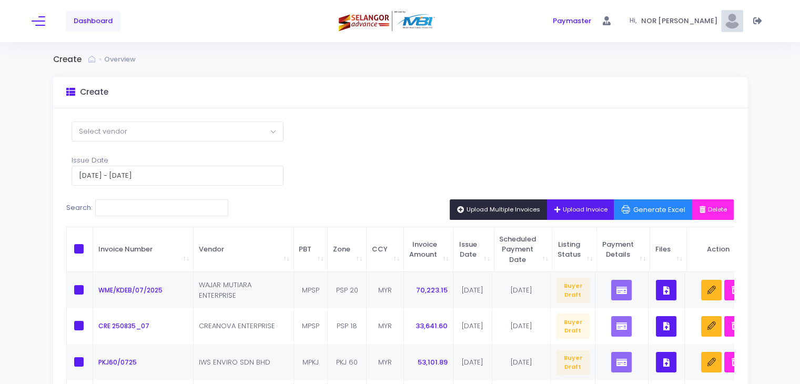
click at [79, 247] on span "\a \a \a \a" at bounding box center [78, 248] width 9 height 9
click at [90, 247] on input "\a \a \a \a" at bounding box center [93, 247] width 7 height 7
checkbox input "true"
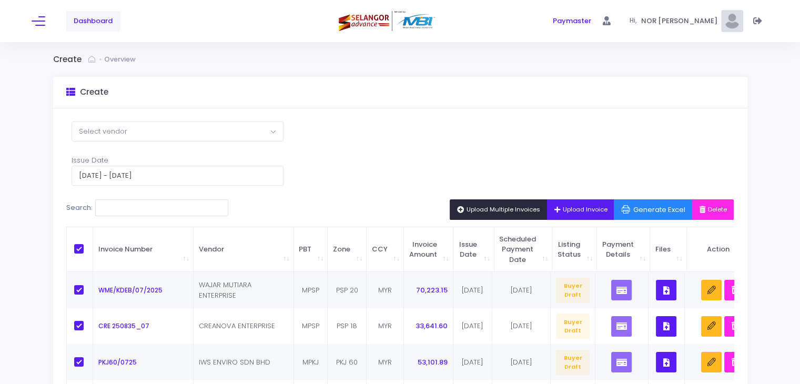
checkbox input "true"
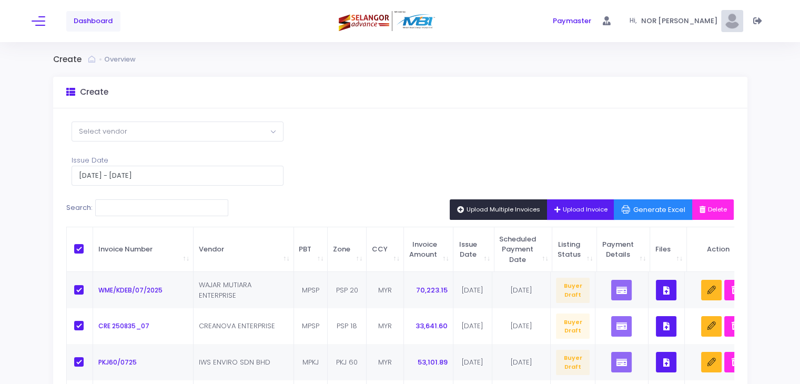
checkbox input "true"
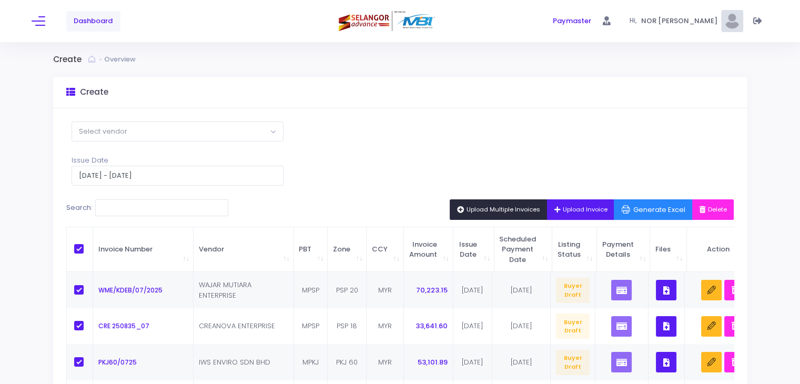
checkbox input "true"
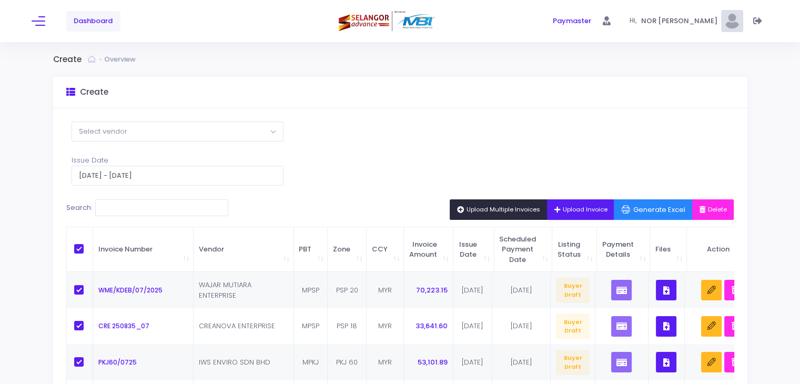
checkbox input "true"
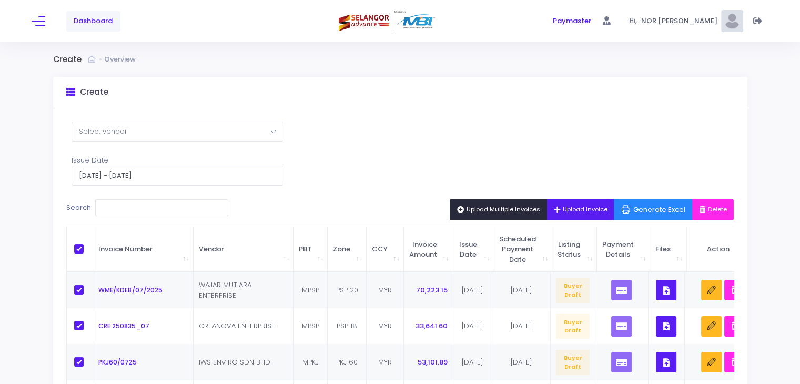
checkbox input "true"
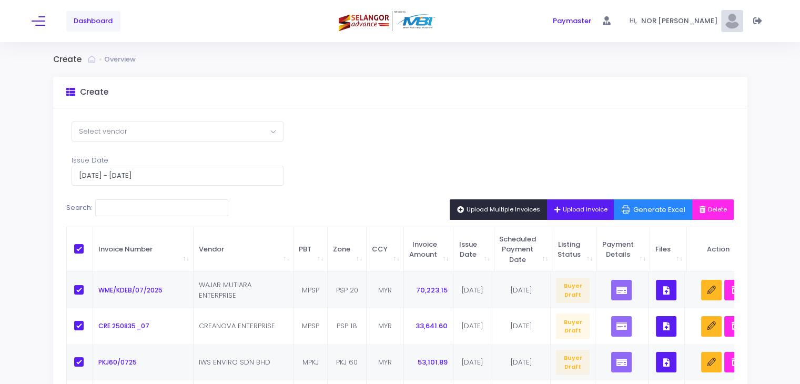
checkbox input "true"
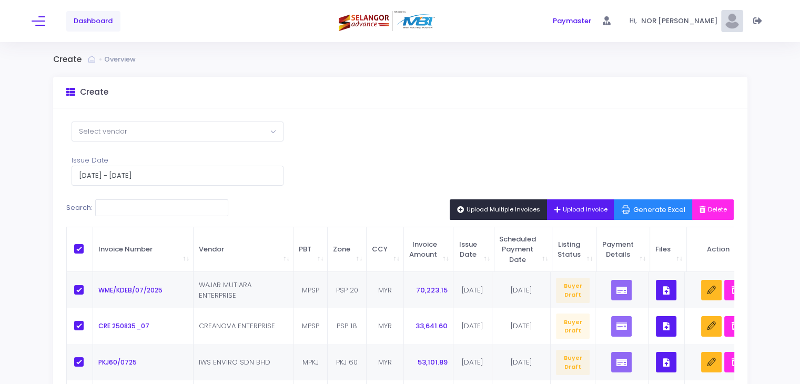
checkbox input "true"
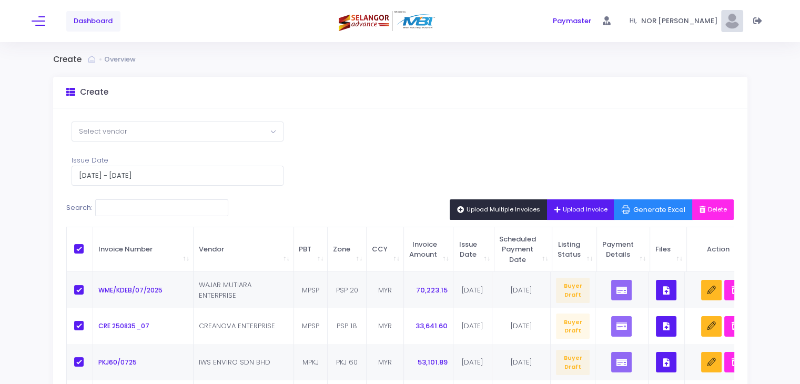
checkbox input "true"
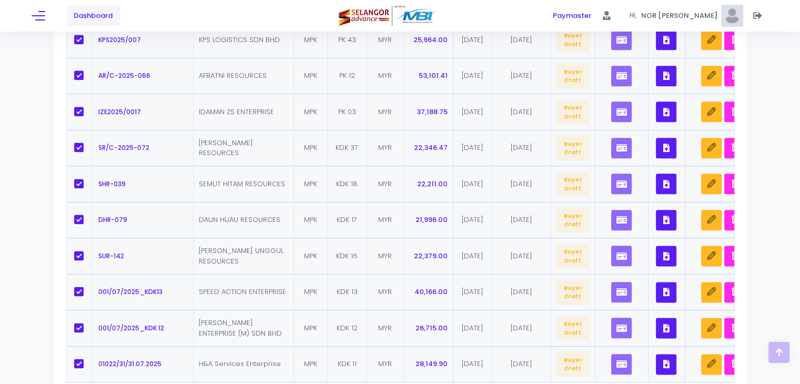
scroll to position [1263, 0]
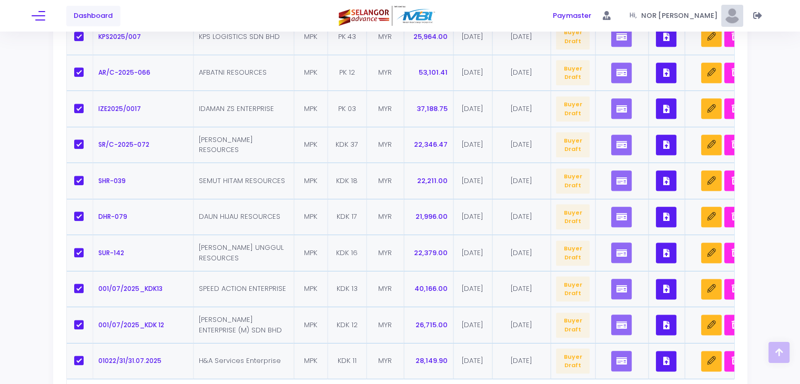
click at [157, 192] on td "SHR-039" at bounding box center [143, 181] width 100 height 36
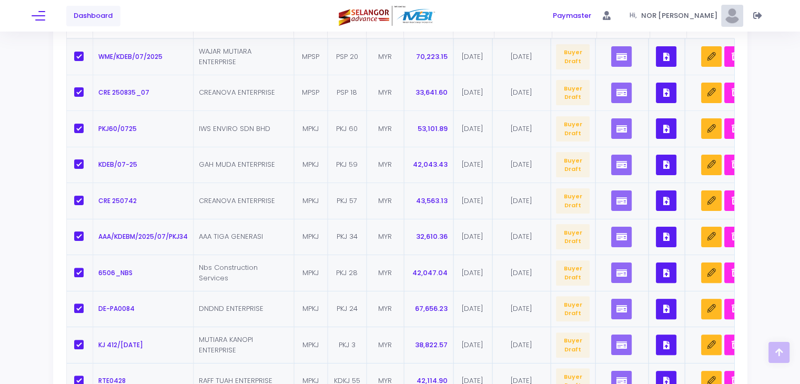
scroll to position [105, 0]
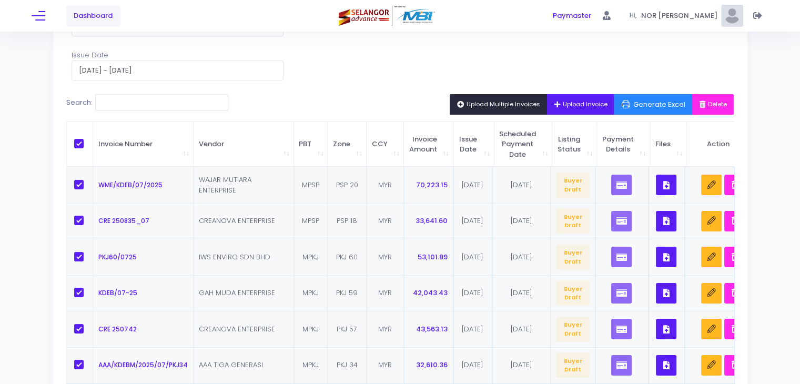
click at [259, 229] on td "CREANOVA ENTERPRISE" at bounding box center [244, 221] width 100 height 36
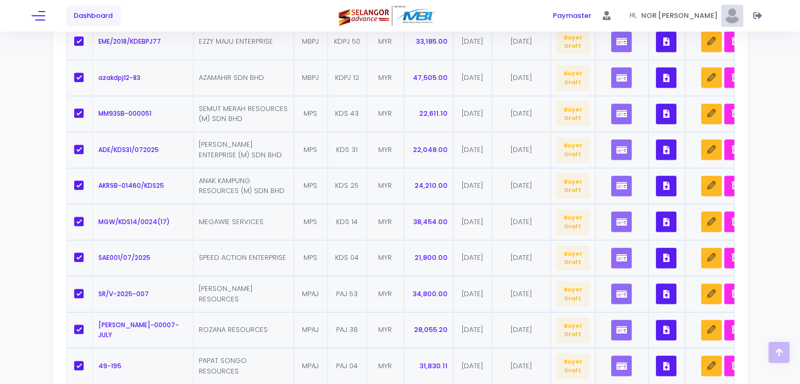
scroll to position [947, 0]
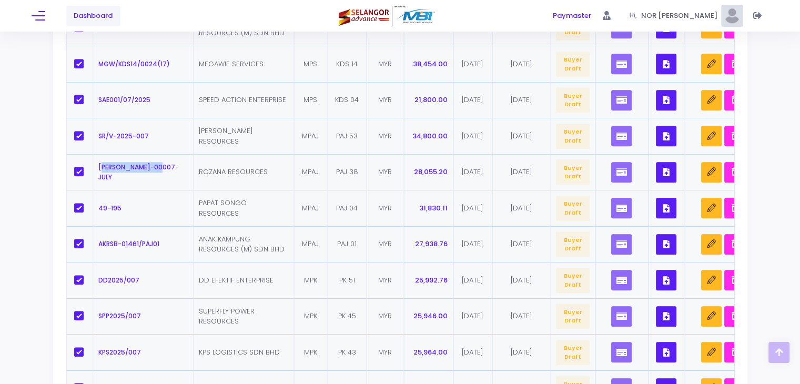
drag, startPoint x: 159, startPoint y: 172, endPoint x: 103, endPoint y: 169, distance: 56.4
click at [103, 169] on td "[PERSON_NAME]-00007-JULY" at bounding box center [143, 172] width 100 height 36
click at [166, 163] on td "[PERSON_NAME]-00007-JULY" at bounding box center [143, 172] width 100 height 36
